Goal: Information Seeking & Learning: Learn about a topic

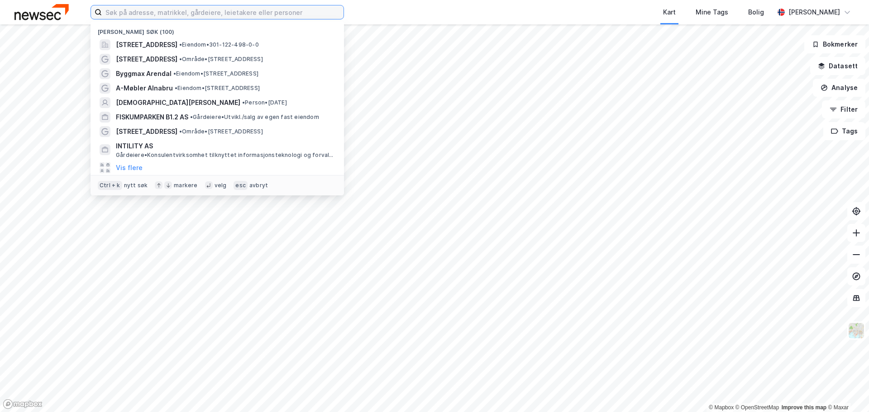
click at [135, 14] on input at bounding box center [223, 12] width 242 height 14
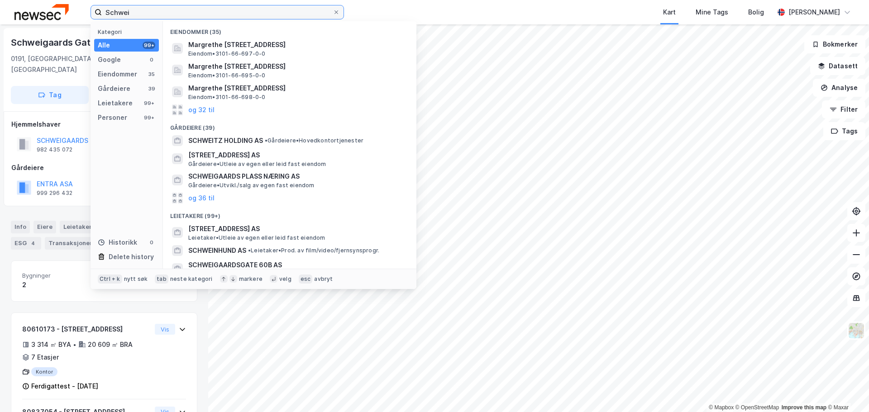
type input "Schwei"
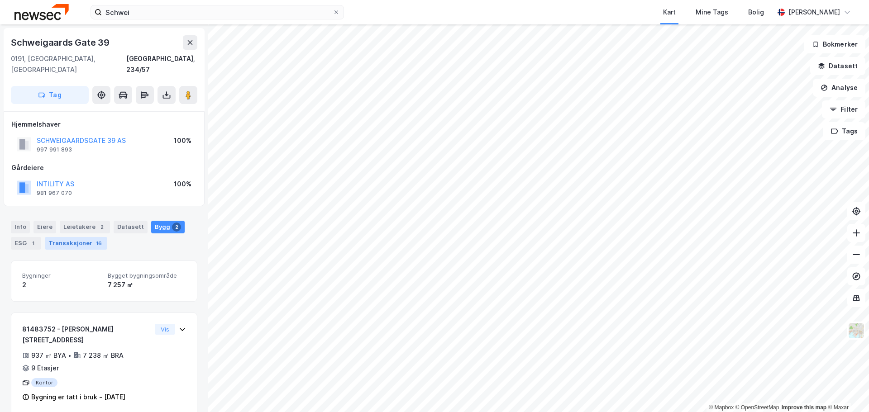
click at [76, 237] on div "Transaksjoner 16" at bounding box center [76, 243] width 62 height 13
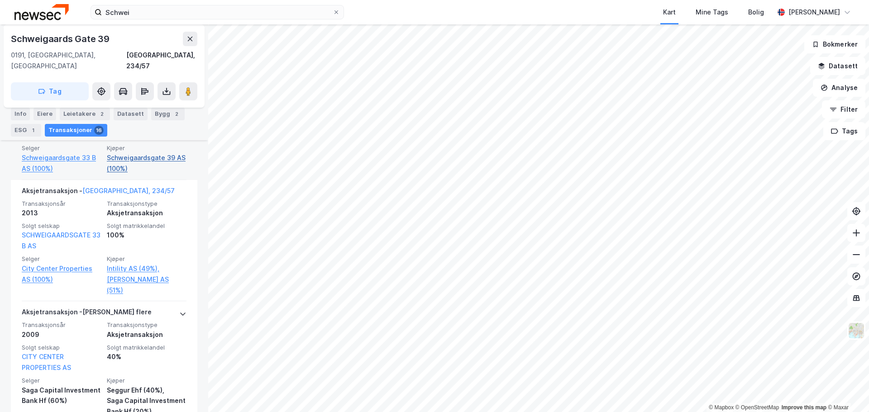
scroll to position [957, 0]
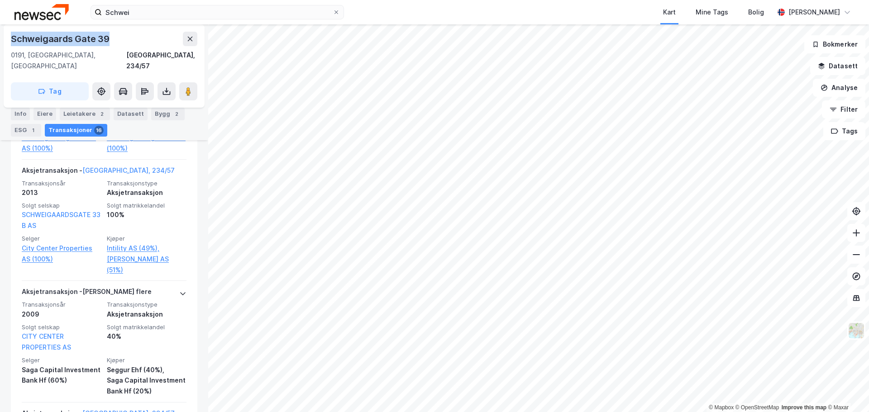
drag, startPoint x: 108, startPoint y: 37, endPoint x: 7, endPoint y: 36, distance: 100.5
click at [7, 36] on div "Schweigaards Gate 39 0191, Oslo, Oslo Oslo, 234/57 Tag" at bounding box center [104, 65] width 201 height 83
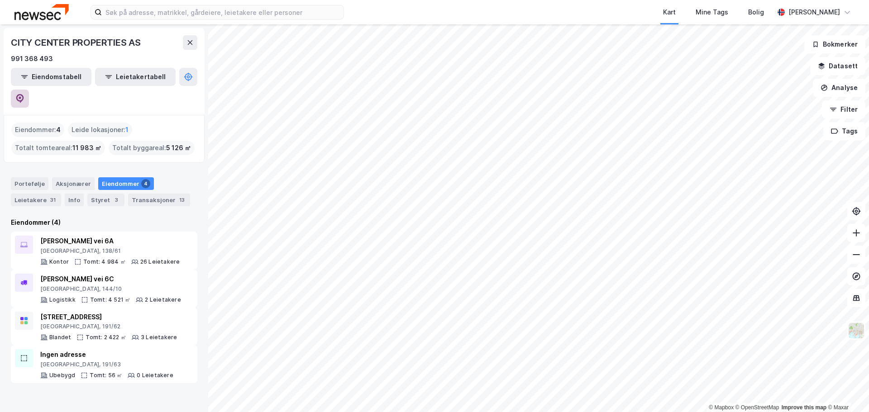
click at [24, 94] on icon at bounding box center [19, 98] width 9 height 9
